Goal: Information Seeking & Learning: Learn about a topic

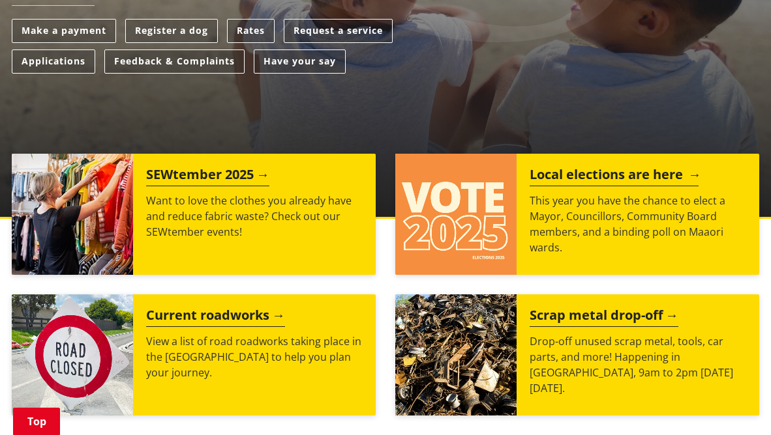
scroll to position [391, 0]
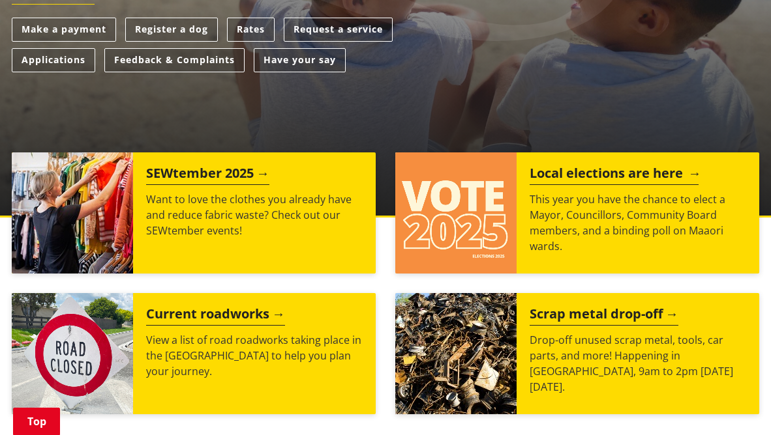
click at [645, 169] on h2 "Local elections are here" at bounding box center [613, 176] width 169 height 20
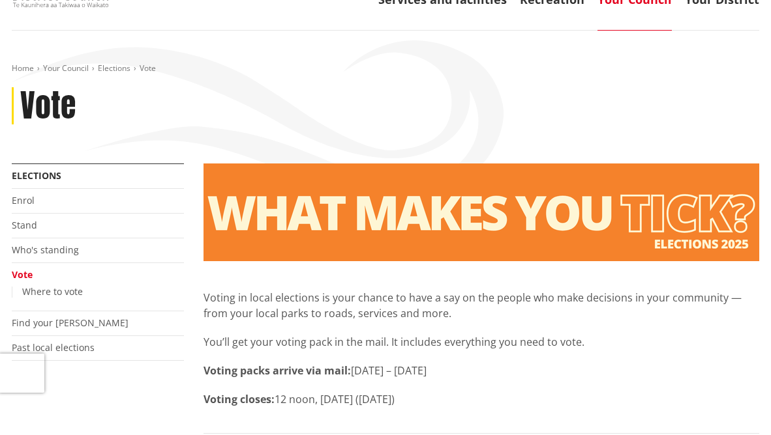
scroll to position [65, 0]
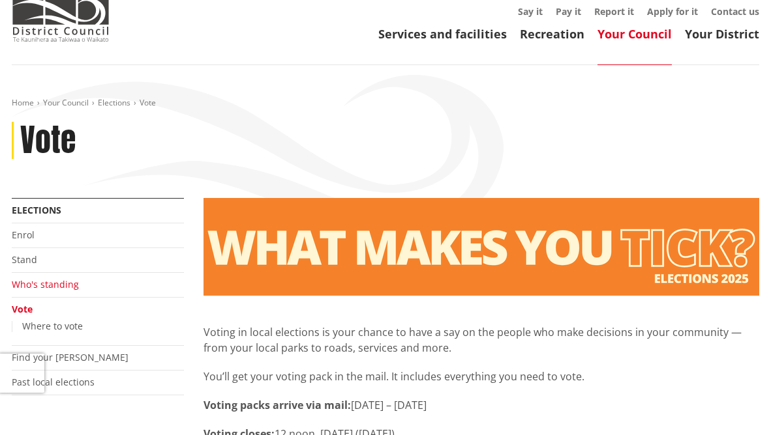
click at [50, 282] on link "Who's standing" at bounding box center [45, 284] width 67 height 12
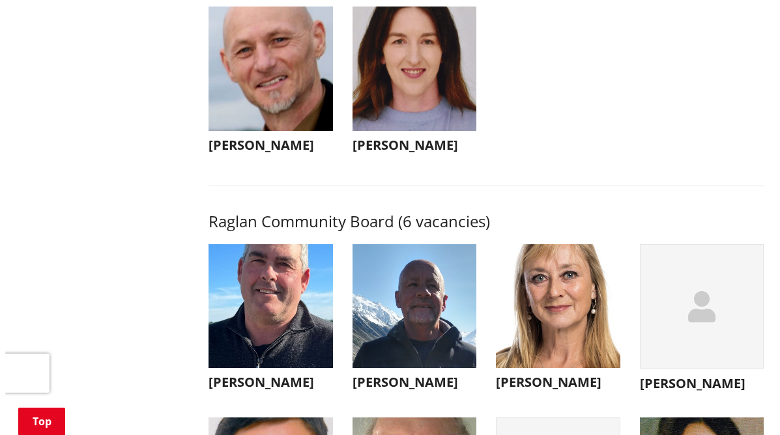
scroll to position [4237, 0]
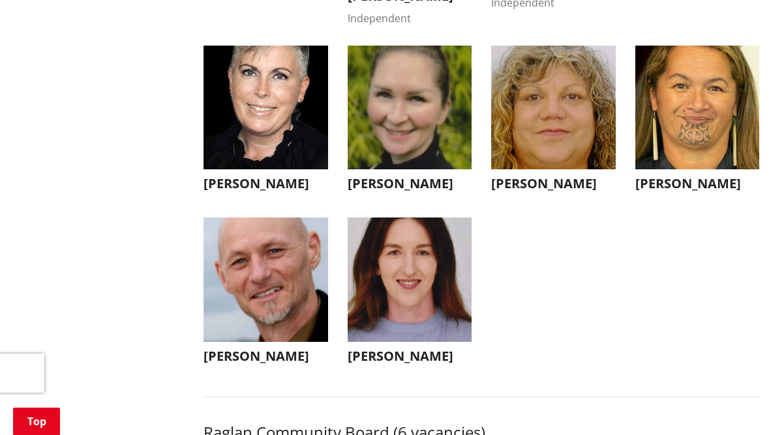
click at [404, 289] on img "button" at bounding box center [409, 280] width 125 height 125
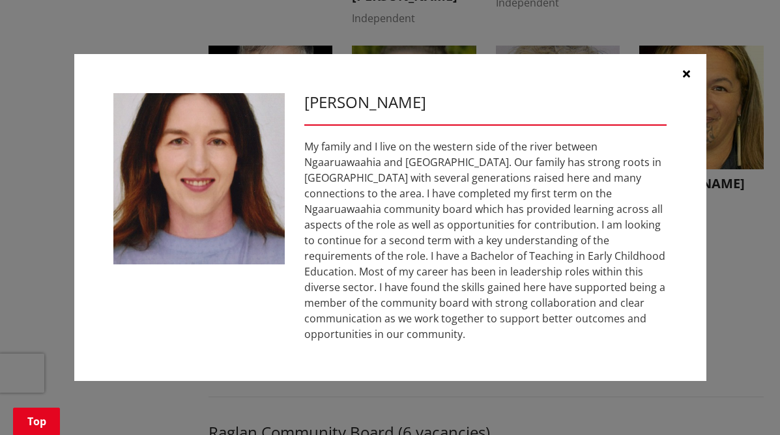
click at [690, 79] on icon "button" at bounding box center [686, 73] width 7 height 10
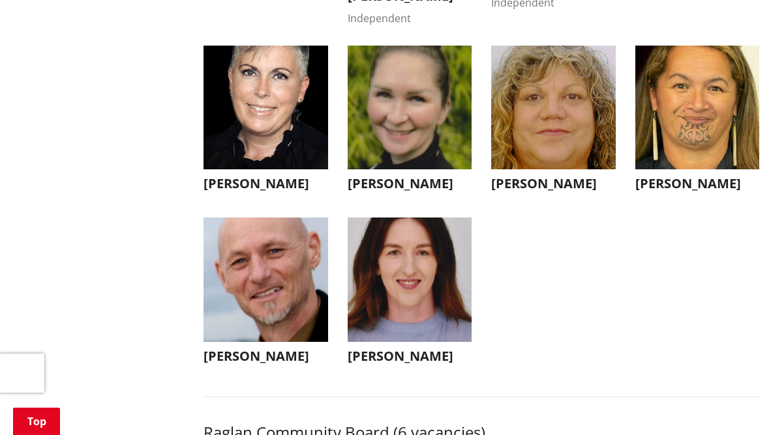
click at [278, 329] on img "button" at bounding box center [265, 280] width 125 height 125
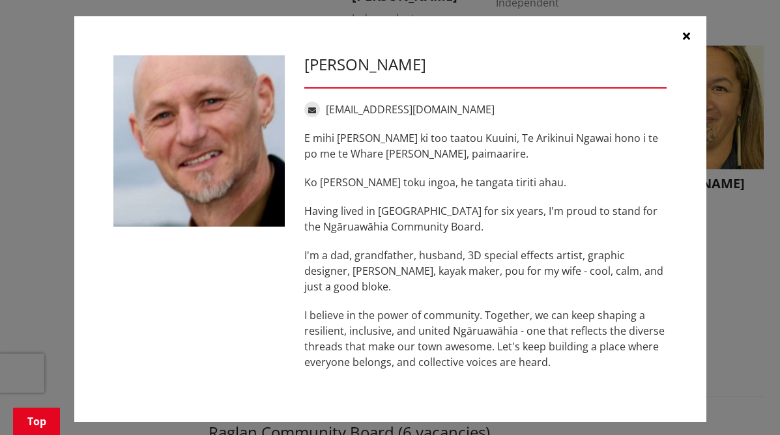
scroll to position [0, 0]
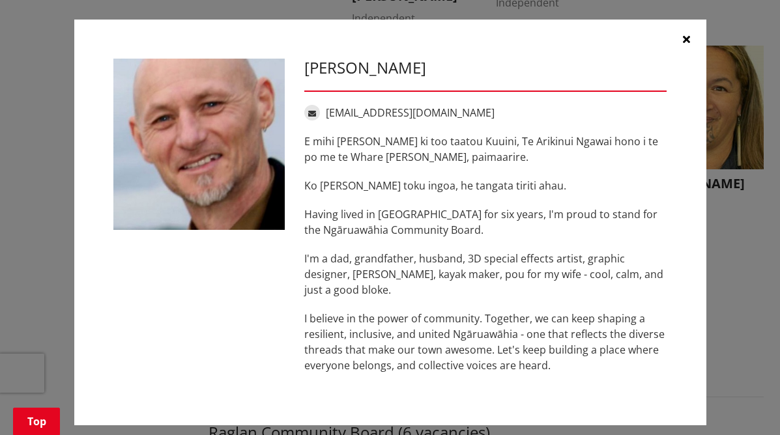
click at [683, 39] on icon "button" at bounding box center [686, 39] width 7 height 10
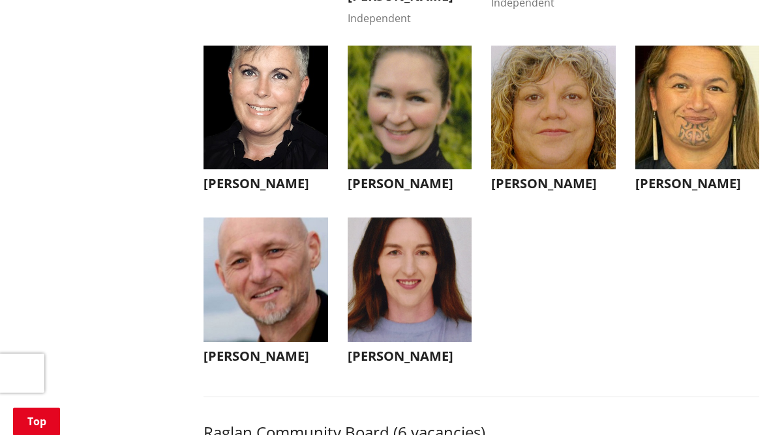
click at [684, 143] on img "button" at bounding box center [697, 108] width 125 height 125
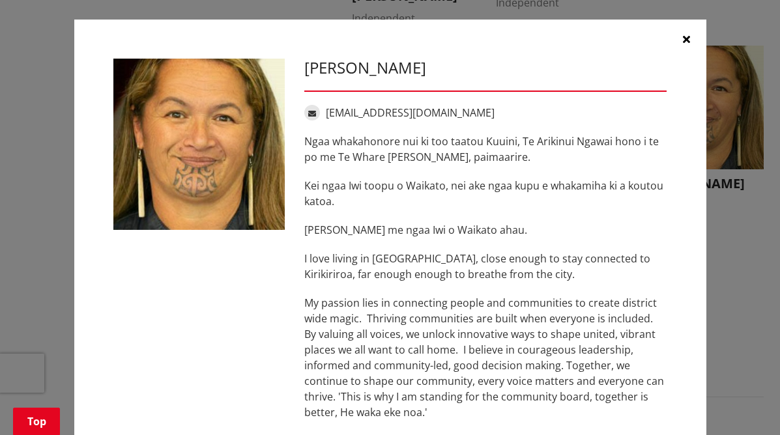
click at [683, 36] on icon "button" at bounding box center [686, 39] width 7 height 10
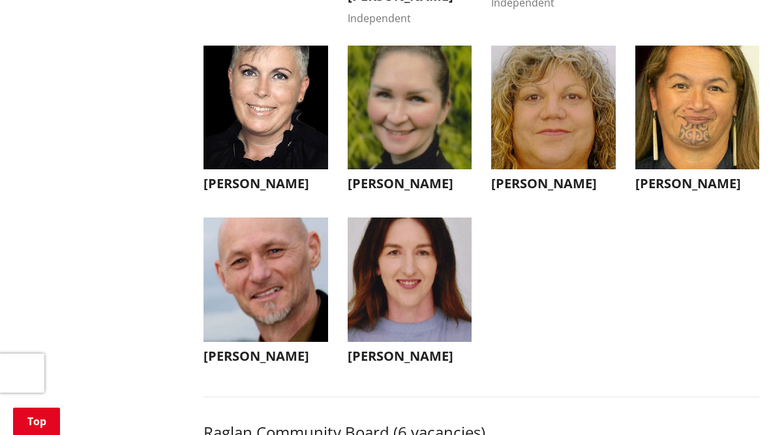
click at [562, 145] on img "button" at bounding box center [553, 108] width 125 height 125
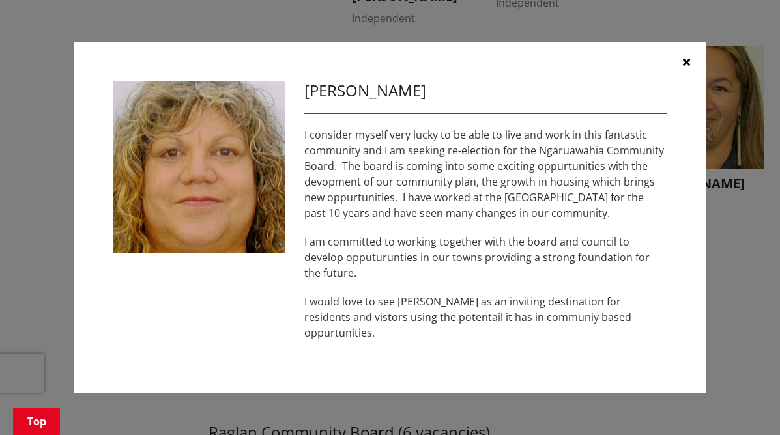
drag, startPoint x: 683, startPoint y: 78, endPoint x: 626, endPoint y: 93, distance: 58.2
click at [683, 78] on button "button" at bounding box center [687, 61] width 39 height 39
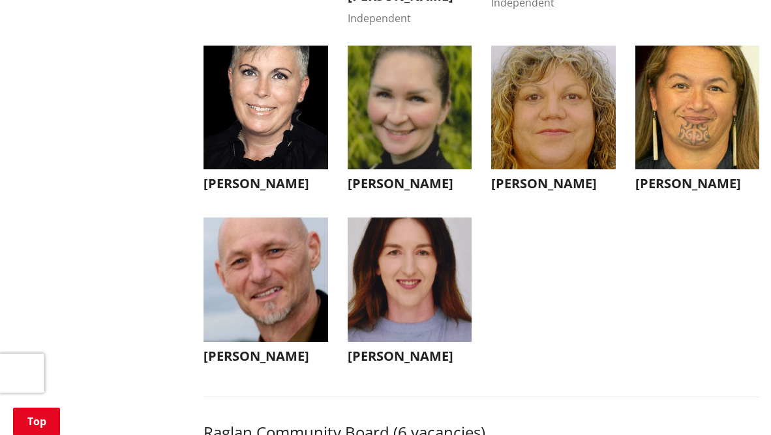
click at [428, 126] on img "button" at bounding box center [409, 108] width 125 height 125
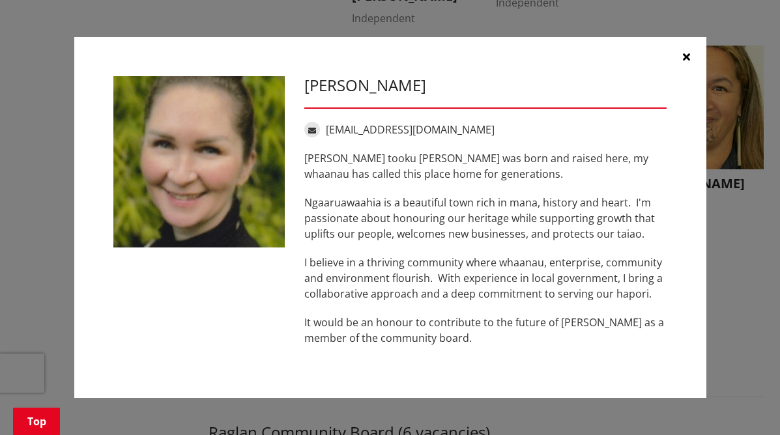
click at [690, 57] on button "button" at bounding box center [687, 56] width 39 height 39
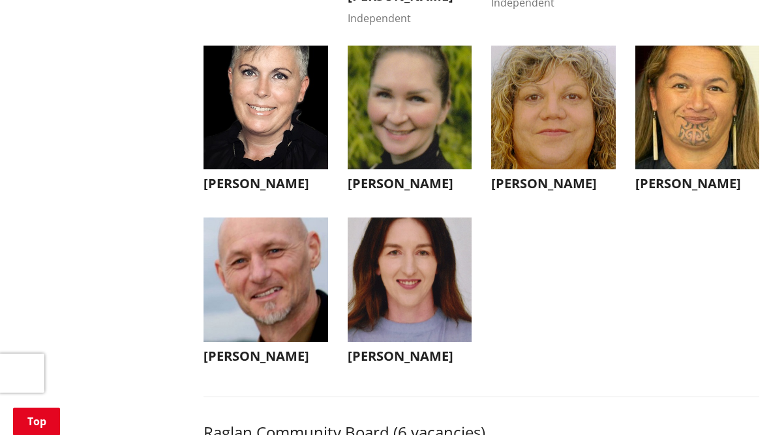
click at [289, 145] on img "button" at bounding box center [265, 108] width 125 height 125
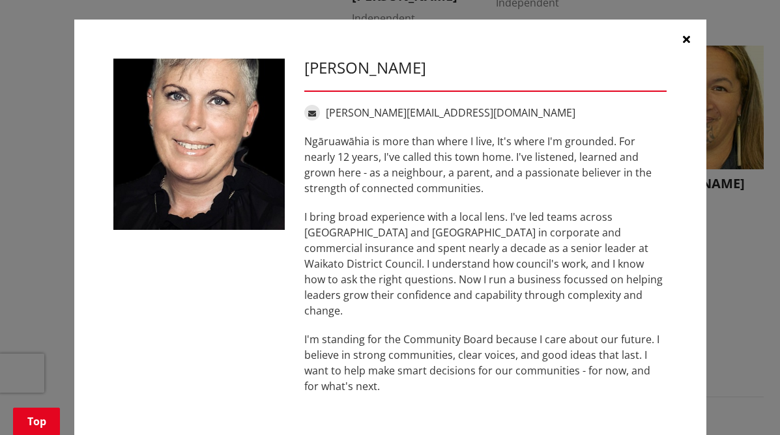
click at [683, 38] on icon "button" at bounding box center [686, 39] width 7 height 10
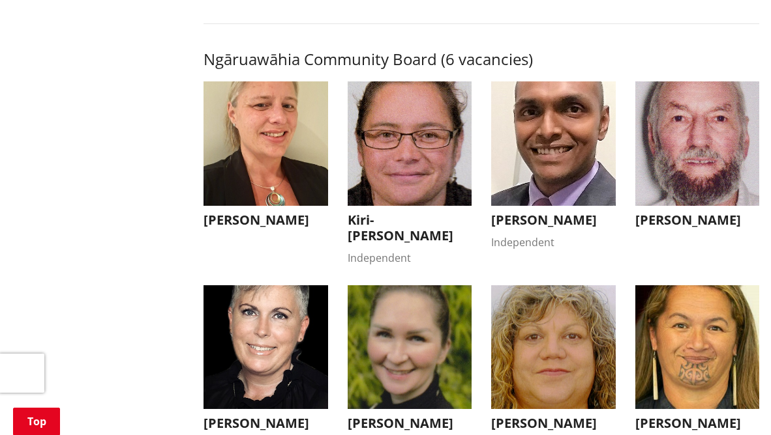
scroll to position [3977, 0]
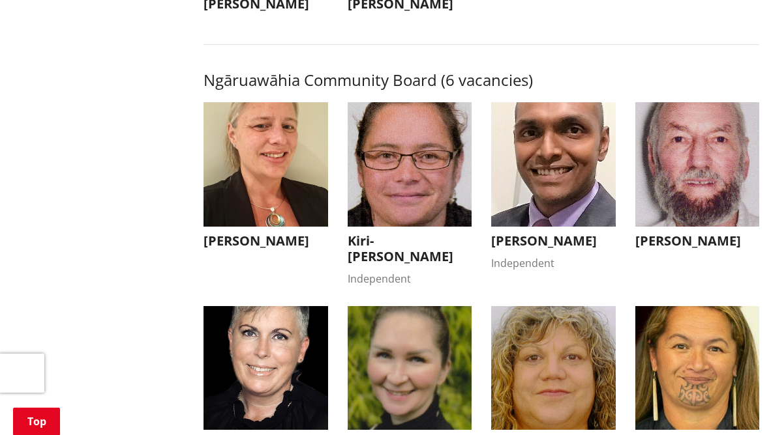
click at [686, 212] on img "button" at bounding box center [697, 164] width 125 height 125
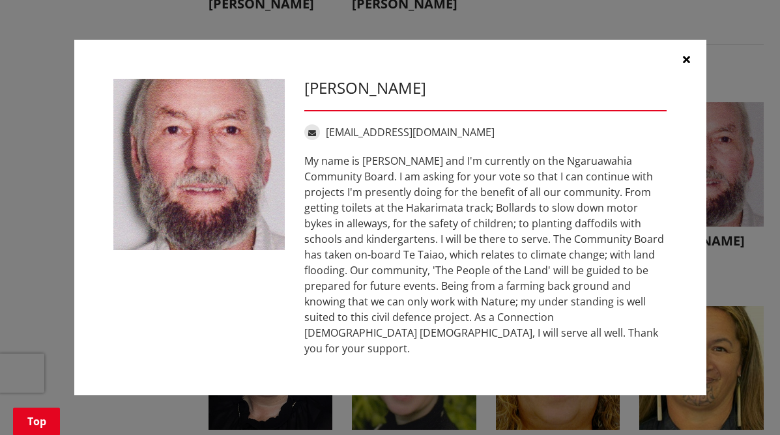
click at [684, 62] on icon "button" at bounding box center [686, 59] width 7 height 10
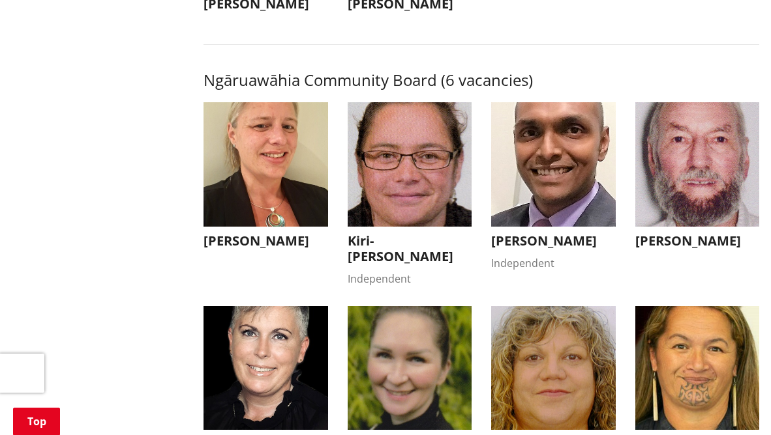
click at [572, 175] on img "button" at bounding box center [553, 164] width 125 height 125
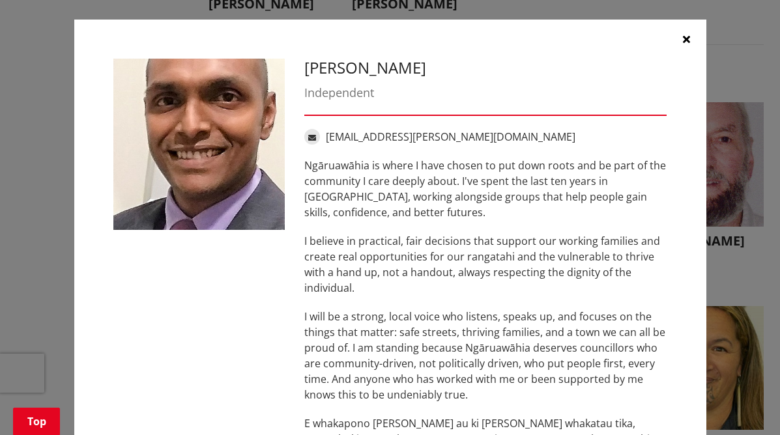
click at [683, 34] on icon "button" at bounding box center [686, 39] width 7 height 10
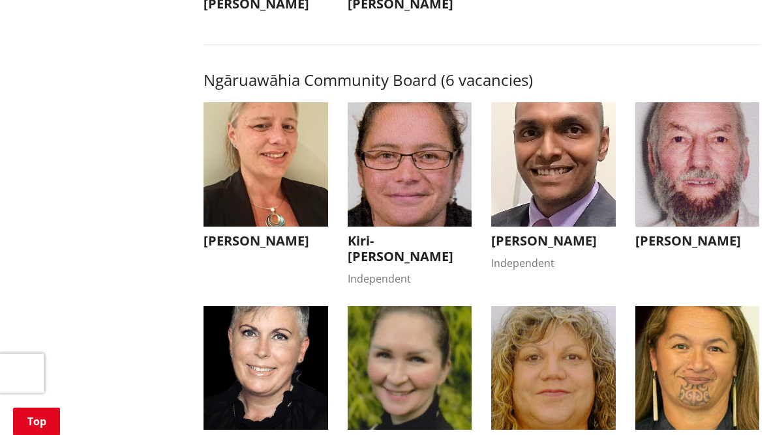
click at [274, 196] on img "button" at bounding box center [265, 164] width 125 height 125
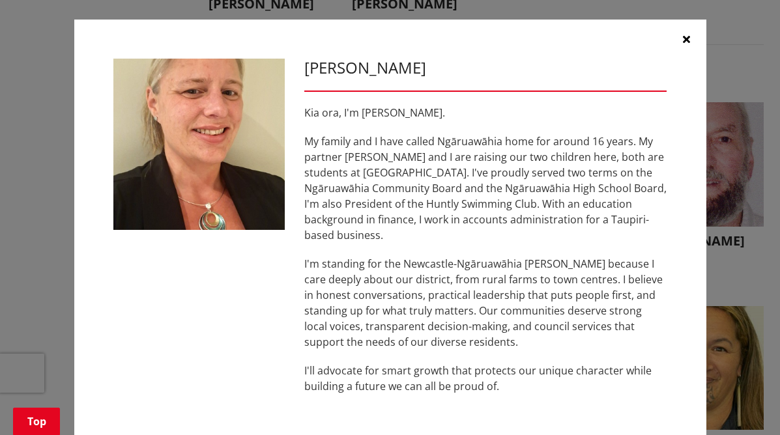
click at [683, 38] on icon "button" at bounding box center [686, 39] width 7 height 10
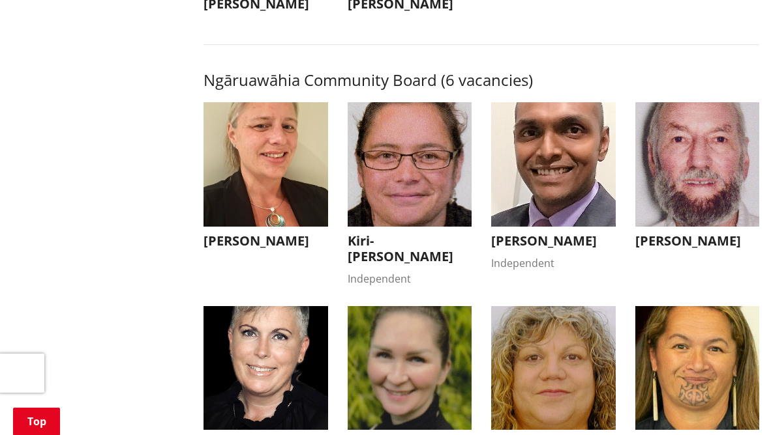
click at [413, 203] on img "button" at bounding box center [409, 164] width 125 height 125
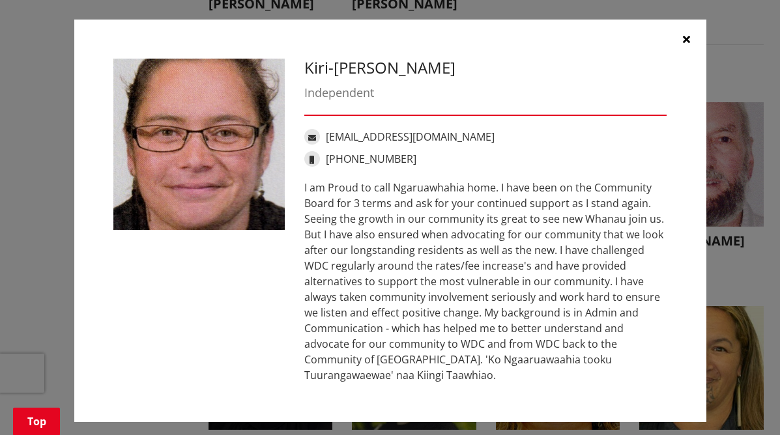
click at [683, 38] on icon "button" at bounding box center [686, 39] width 7 height 10
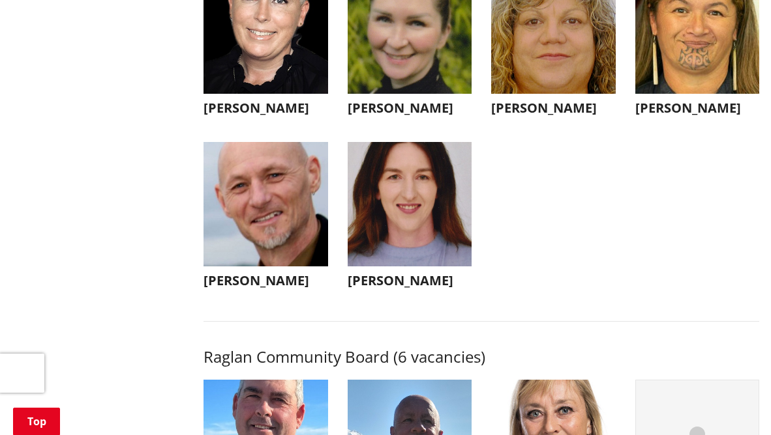
scroll to position [4433, 0]
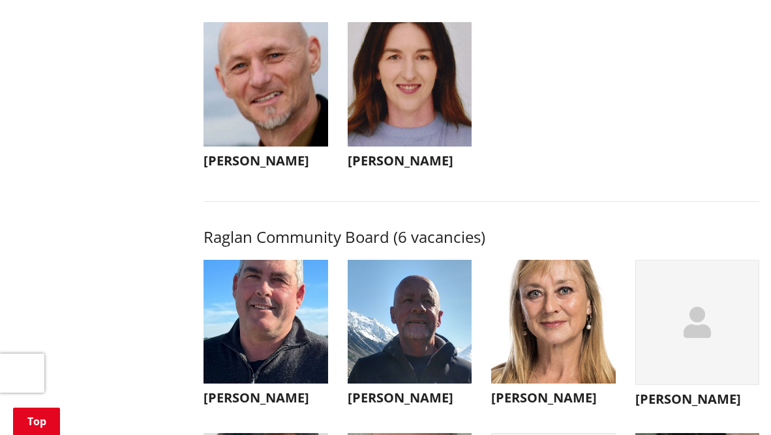
click at [289, 103] on img "button" at bounding box center [265, 84] width 125 height 125
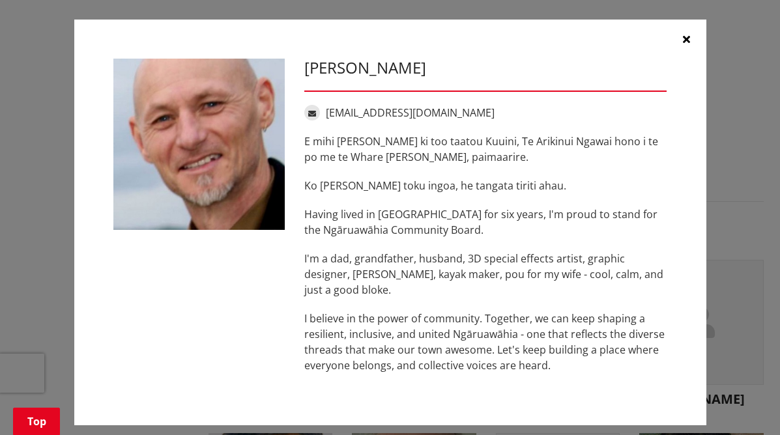
click at [688, 40] on button "button" at bounding box center [687, 39] width 39 height 39
